Goal: Information Seeking & Learning: Learn about a topic

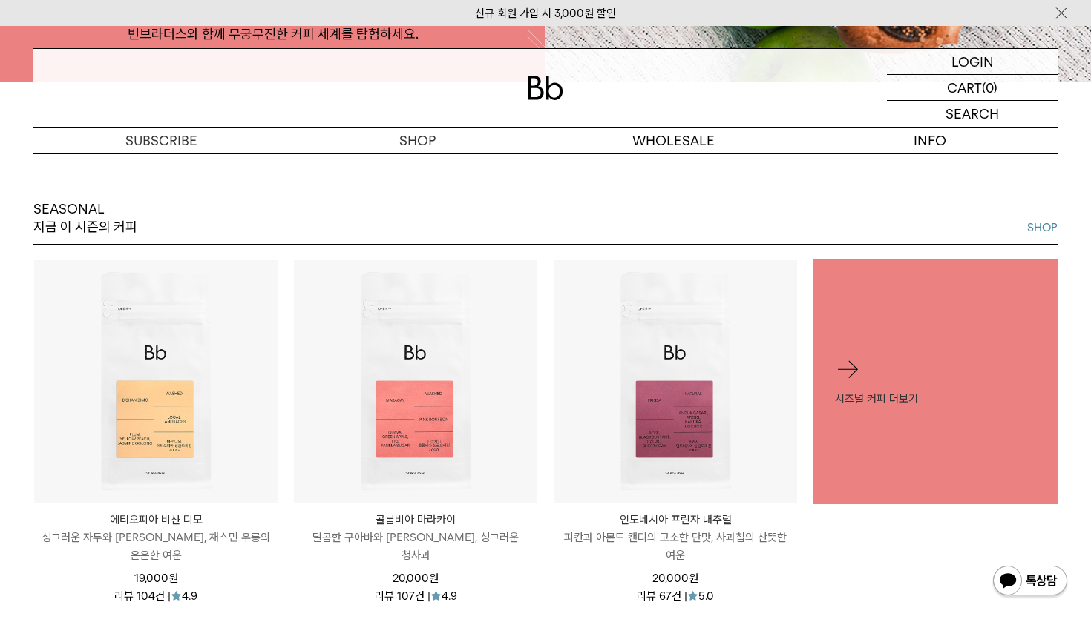
scroll to position [500, 0]
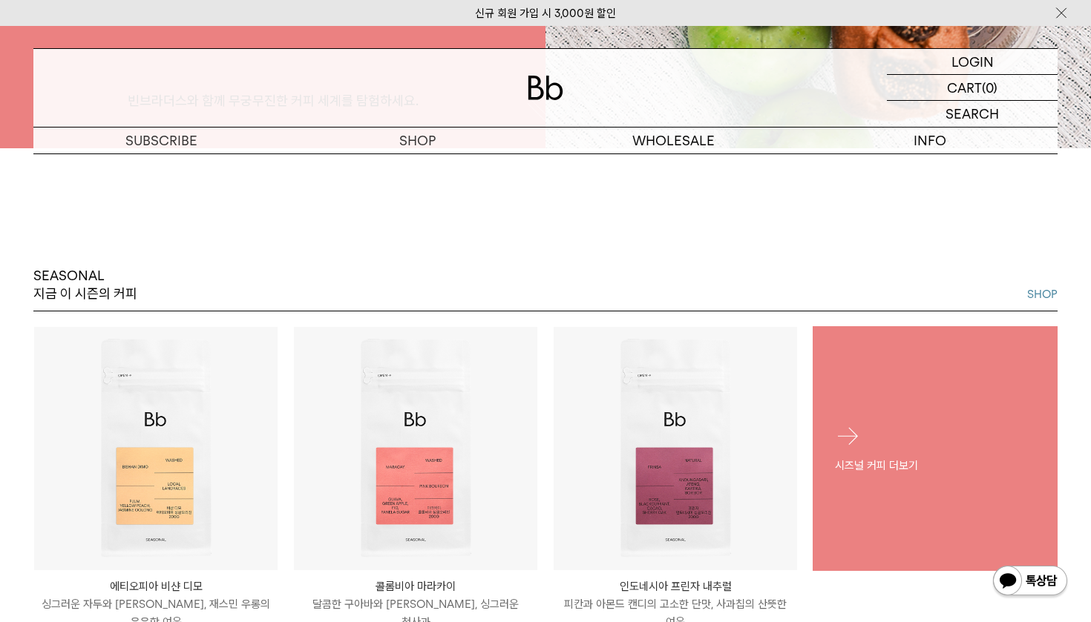
click at [959, 455] on div "시즈널 커피 더보기" at bounding box center [934, 449] width 245 height 96
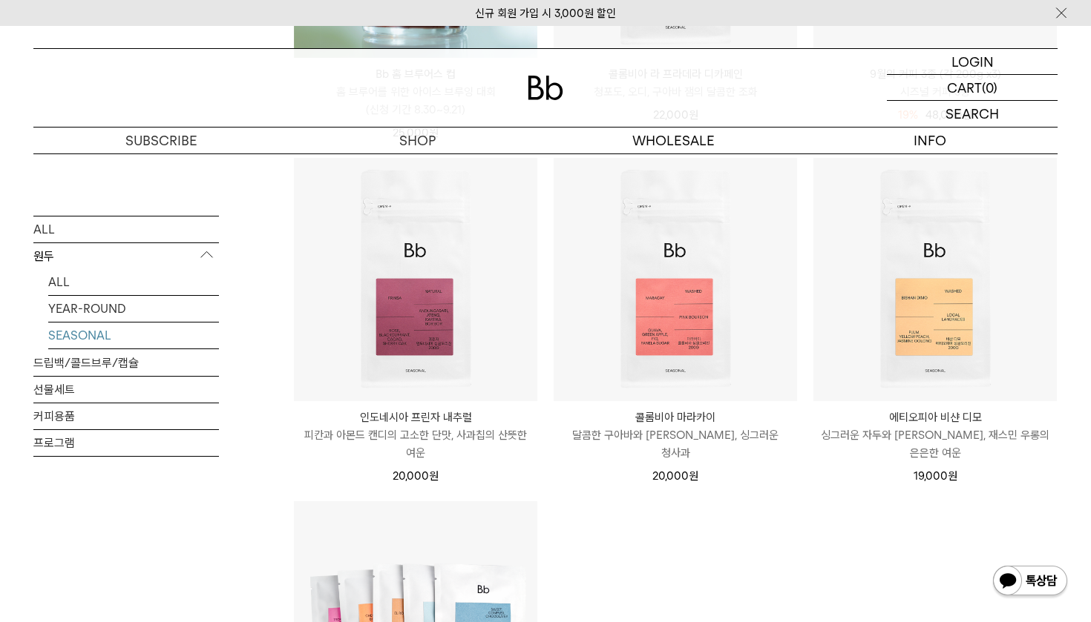
scroll to position [669, 0]
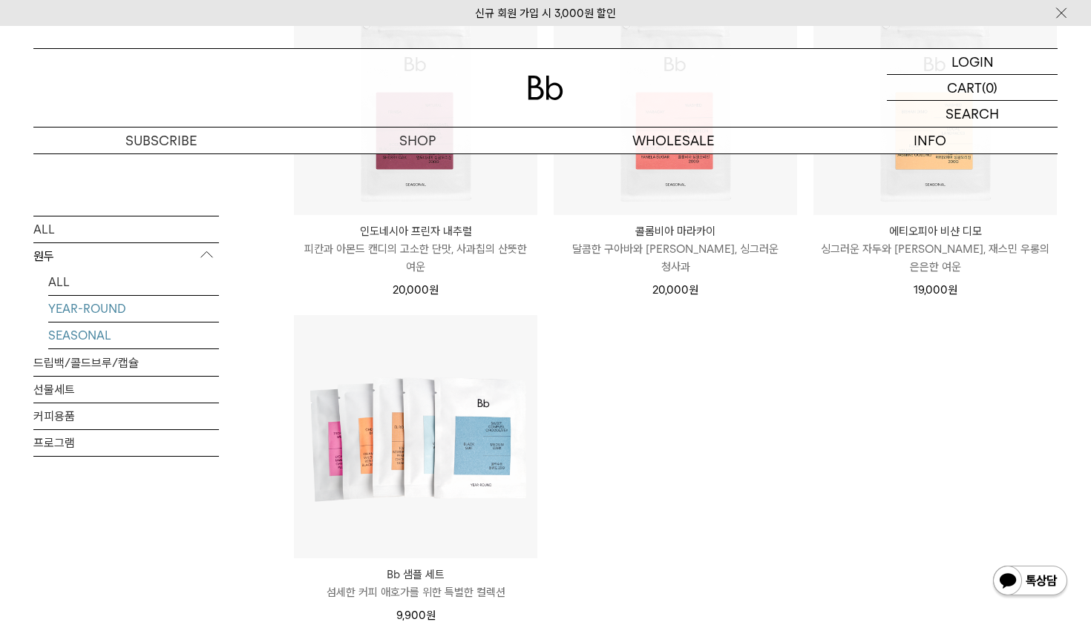
click at [138, 306] on link "YEAR-ROUND" at bounding box center [133, 308] width 171 height 26
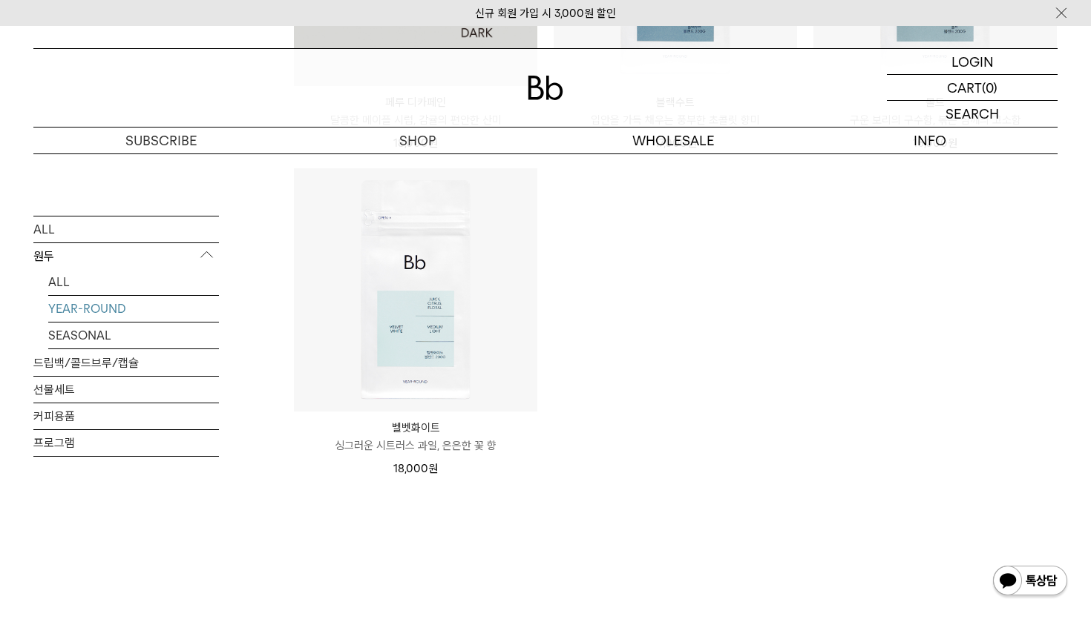
scroll to position [808, 0]
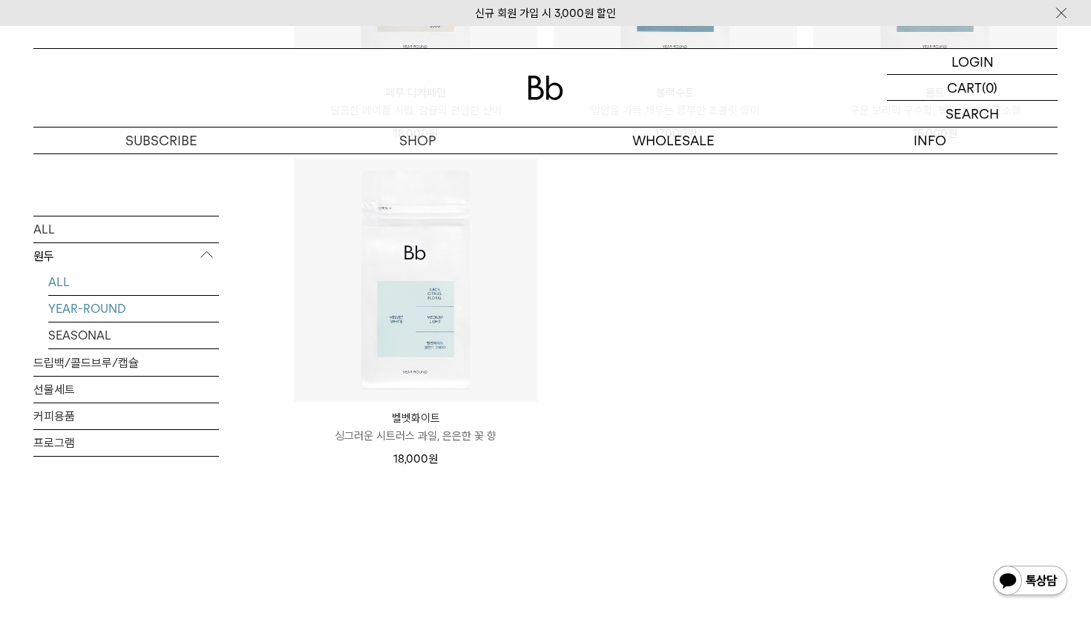
click at [78, 284] on link "ALL" at bounding box center [133, 282] width 171 height 26
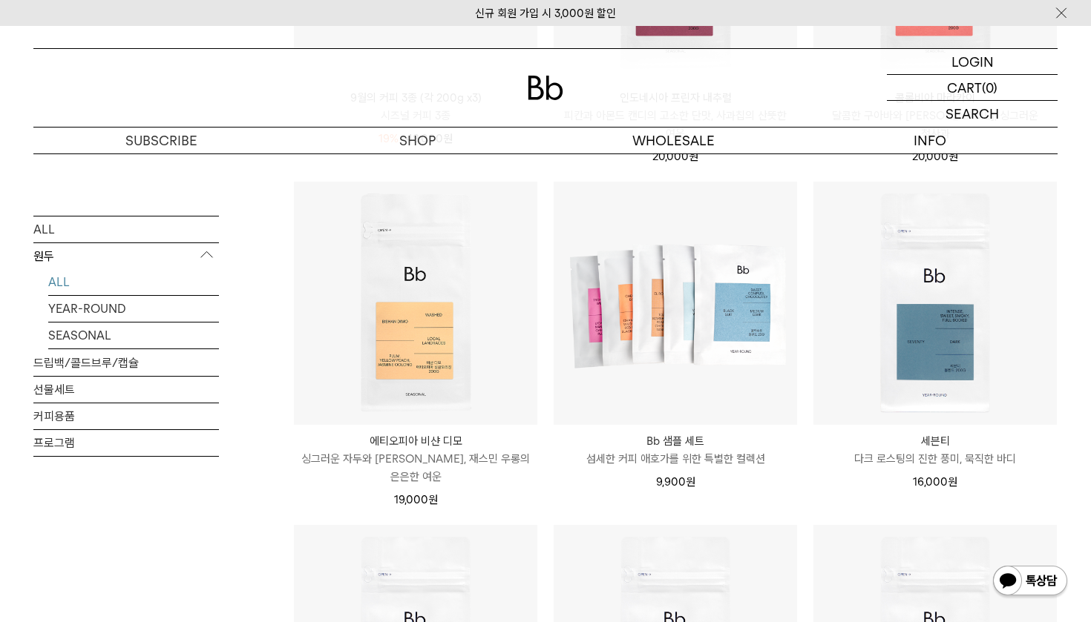
scroll to position [804, 0]
click at [958, 108] on div "SEARCH 검색" at bounding box center [972, 114] width 171 height 26
click at [919, 113] on input "text" at bounding box center [972, 114] width 171 height 26
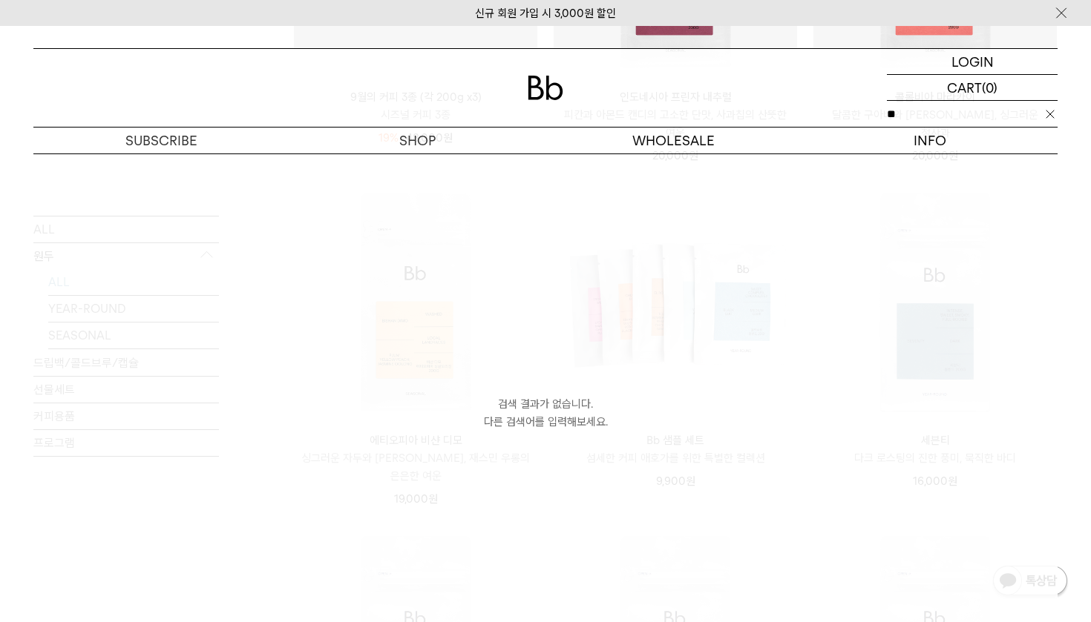
type input "*"
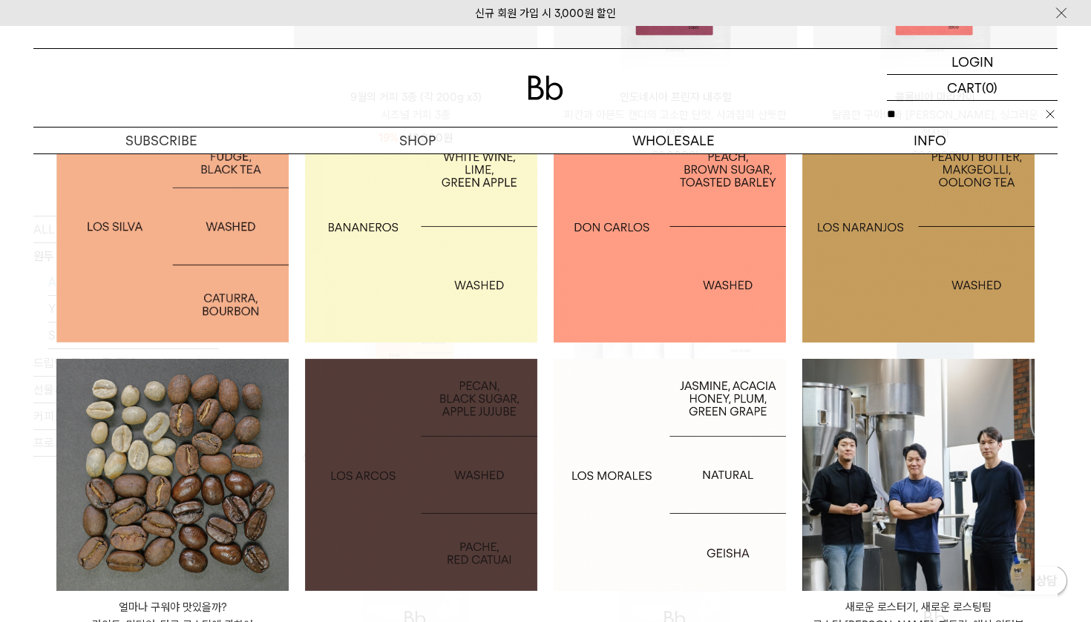
scroll to position [67, 0]
type input "**"
click at [187, 269] on img at bounding box center [172, 227] width 232 height 232
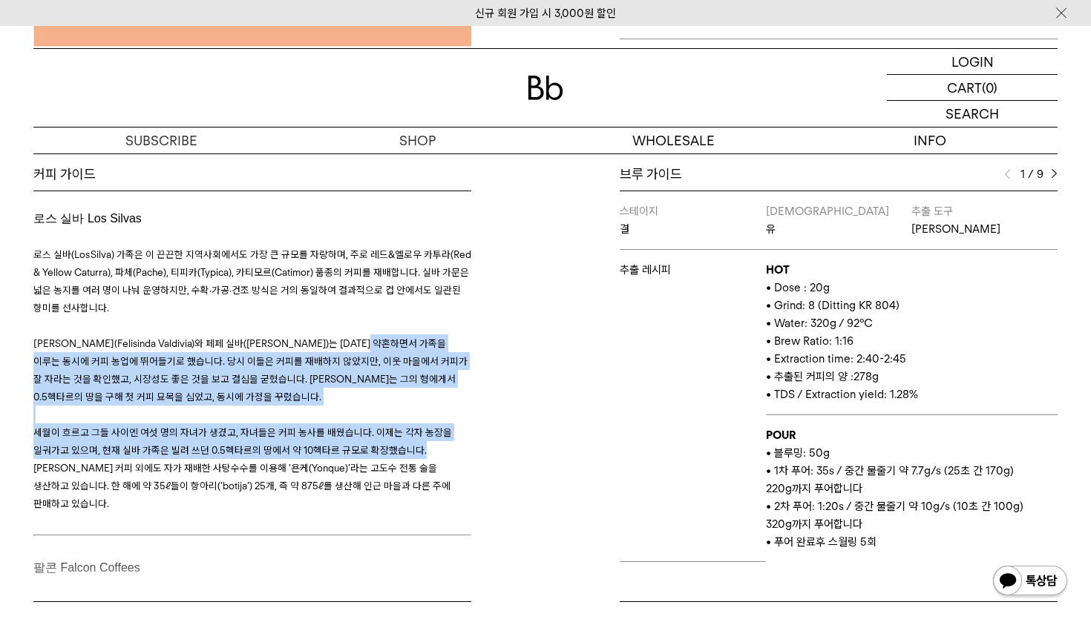
drag, startPoint x: 387, startPoint y: 346, endPoint x: 415, endPoint y: 447, distance: 104.8
click at [415, 447] on h3 "로스 실바(Los Silva) 가족은 이 끈끈한 지역사회에서도 가장 큰 규모를 자랑하며, 주로 레드&옐로우 카투라(Red & Yellow Ca…" at bounding box center [252, 379] width 438 height 303
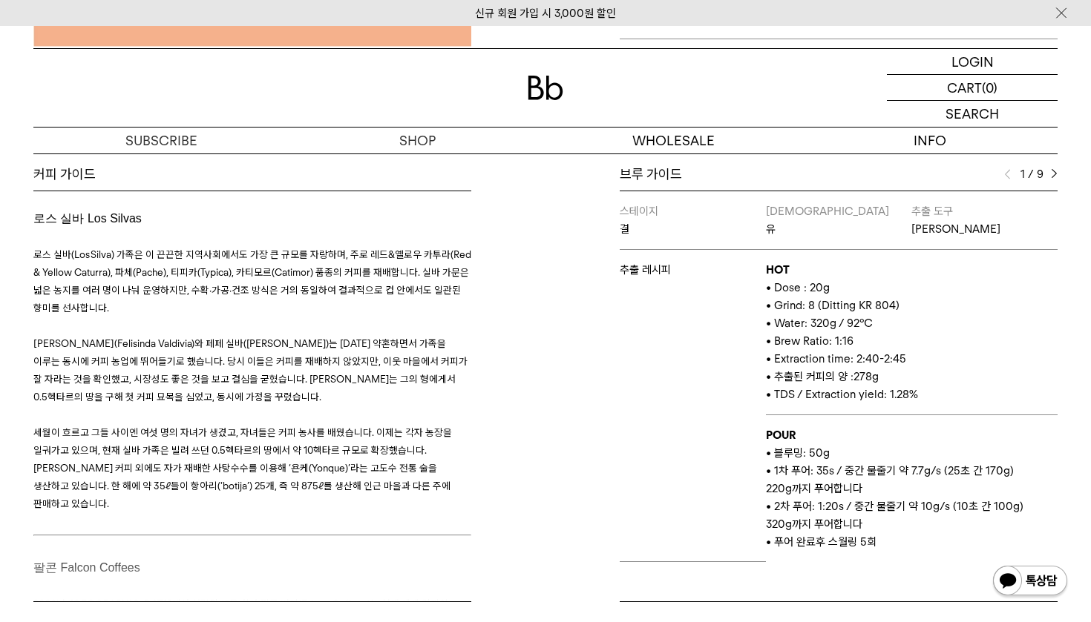
click at [415, 447] on span "세월이 흐르고 그들 사이엔 여섯 명의 자녀가 생겼고, 자녀들은 커피 농사를 배웠습니다. 이제는 각자 농장을 일궈가고 있으며, 현재 실바 가족은…" at bounding box center [242, 468] width 418 height 83
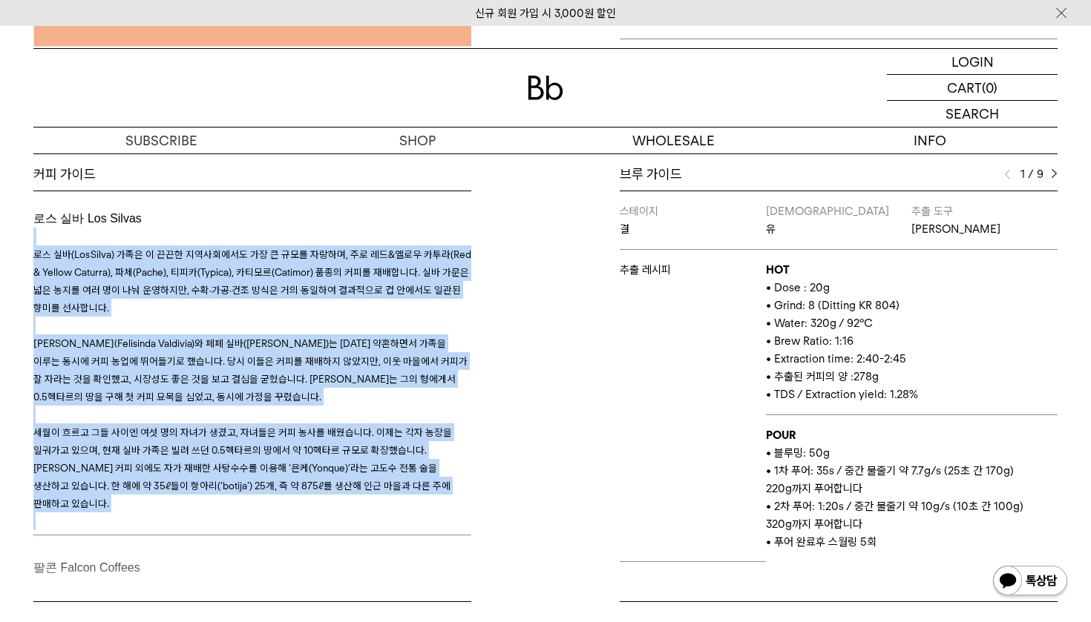
drag, startPoint x: 424, startPoint y: 510, endPoint x: 426, endPoint y: 238, distance: 272.3
click at [426, 238] on h3 "로스 실바(Los Silva) 가족은 이 끈끈한 지역사회에서도 가장 큰 규모를 자랑하며, 주로 레드&옐로우 카투라(Red & Yellow Ca…" at bounding box center [252, 379] width 438 height 303
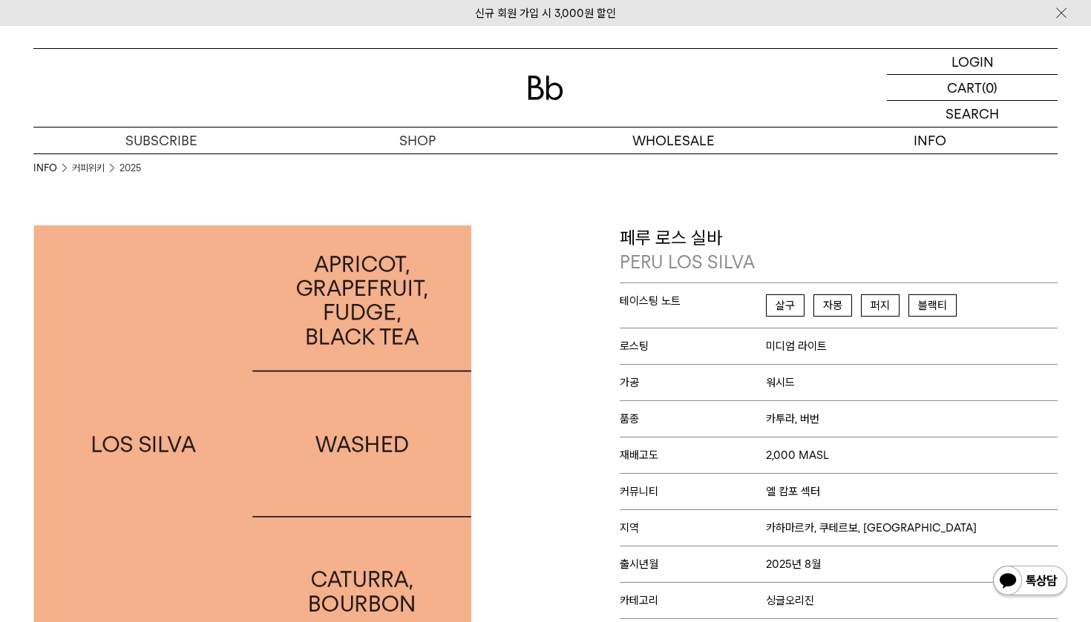
click at [547, 214] on div "INFO 커피위키 2025" at bounding box center [545, 190] width 1024 height 72
drag, startPoint x: 778, startPoint y: 300, endPoint x: 1019, endPoint y: 321, distance: 242.1
click at [1019, 321] on p "테이스팅 노트 살구 자몽 [PERSON_NAME]" at bounding box center [839, 305] width 438 height 45
click at [1021, 296] on p "테이스팅 노트 살구 자몽 [PERSON_NAME]" at bounding box center [839, 305] width 438 height 45
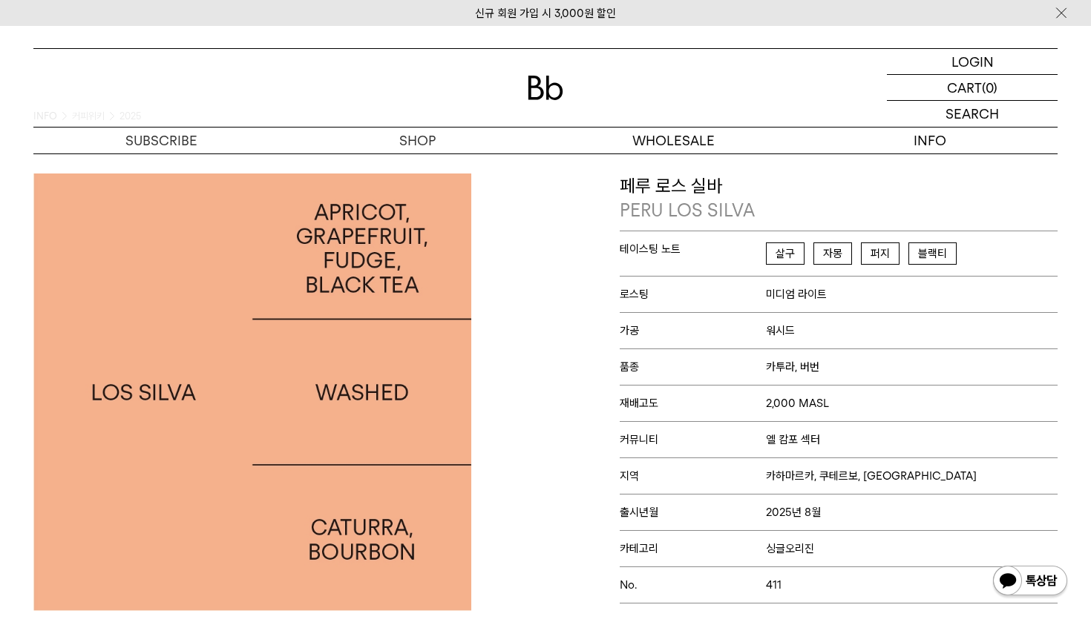
scroll to position [65, 0]
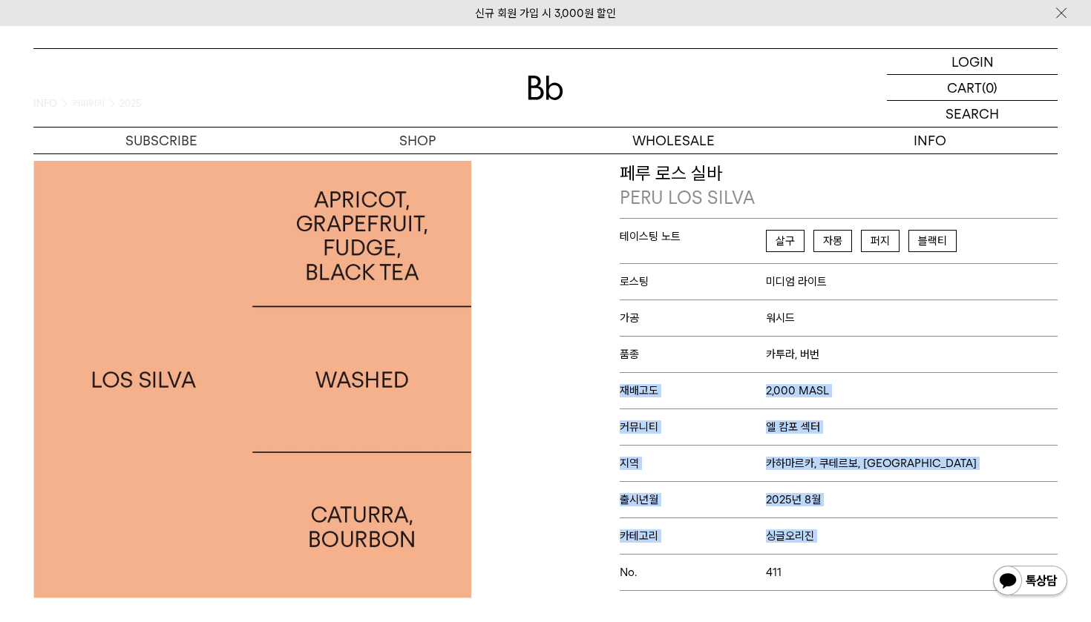
drag, startPoint x: 778, startPoint y: 363, endPoint x: 758, endPoint y: 553, distance: 191.0
click at [759, 553] on div "테이스팅 노트 살구 자몽 [PERSON_NAME] 로스팅 미디엄 라이트 가공 워시드 품종 카투라, 버번 재배고도 2,000 MASL [GEOG…" at bounding box center [839, 404] width 438 height 373
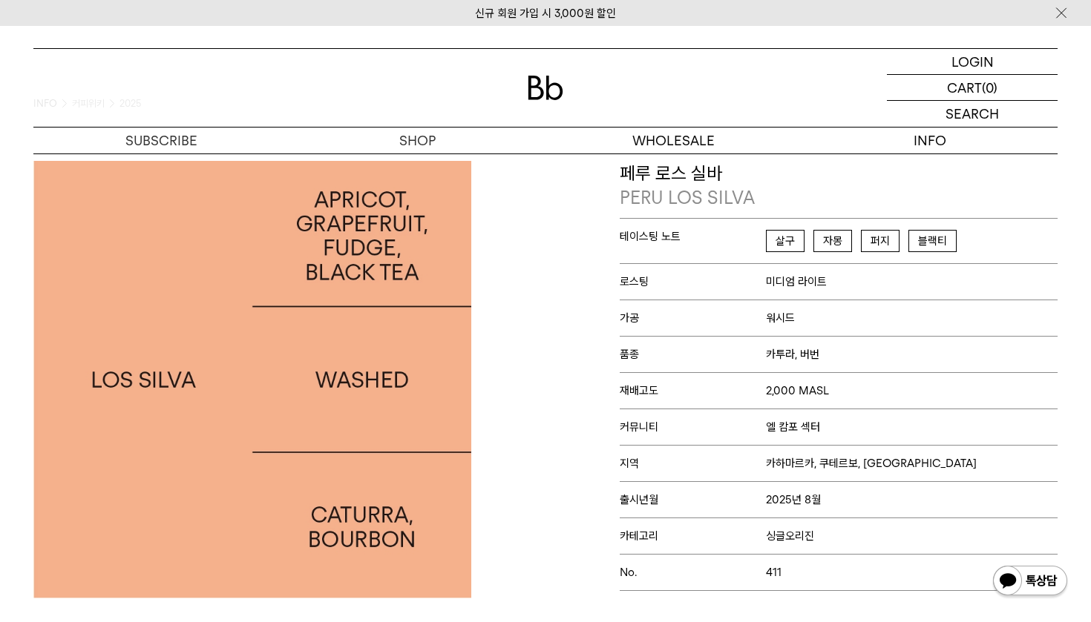
click at [753, 512] on p "출시년월 2025년 8월" at bounding box center [839, 500] width 438 height 36
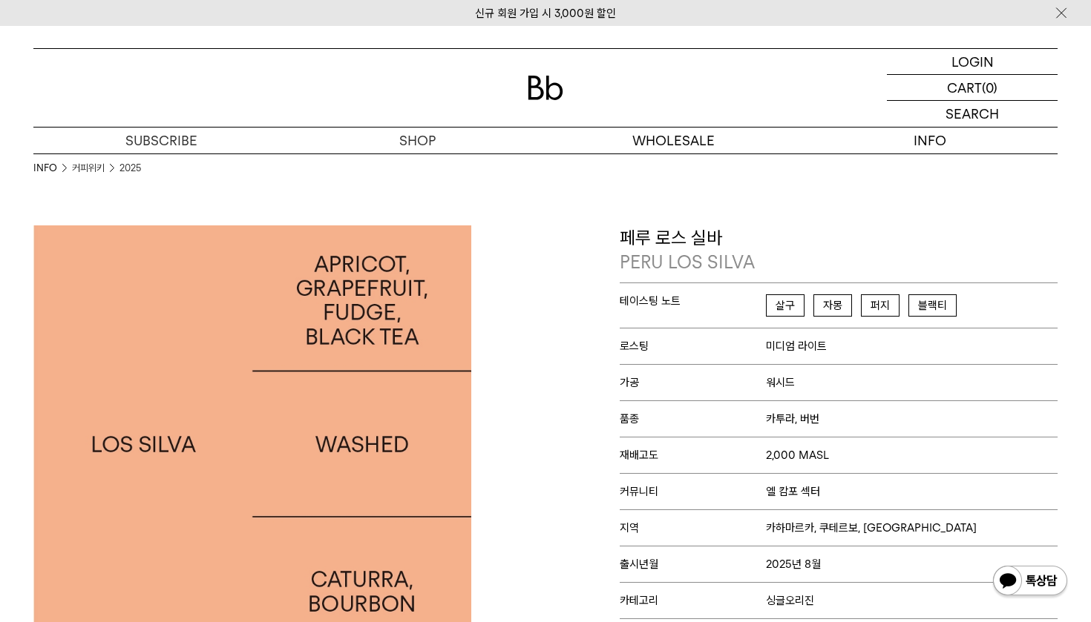
scroll to position [0, 0]
